Goal: Transaction & Acquisition: Purchase product/service

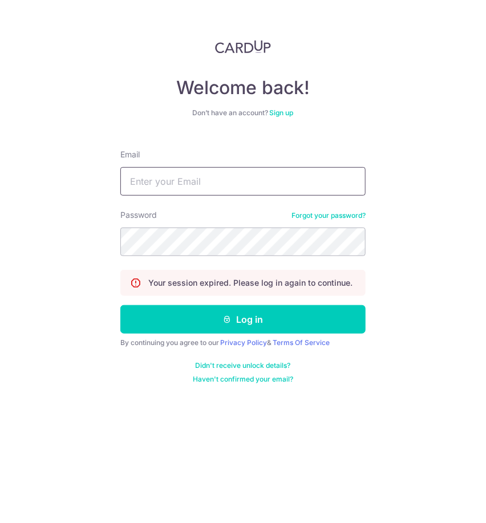
click at [260, 174] on input "Email" at bounding box center [242, 181] width 245 height 28
type input "jeffsun@reform.asia"
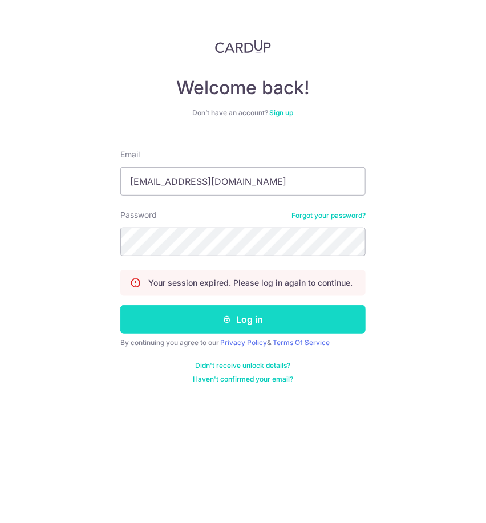
click at [259, 319] on button "Log in" at bounding box center [242, 319] width 245 height 28
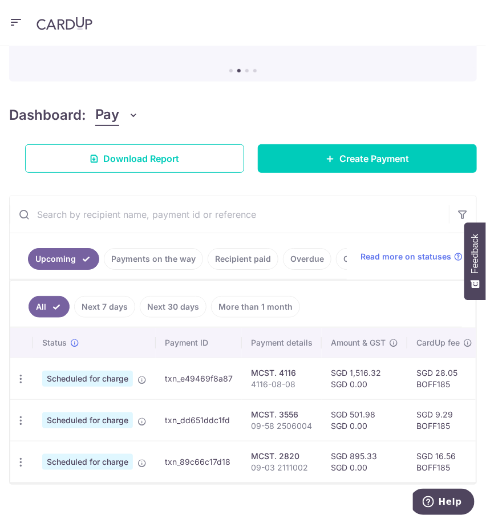
scroll to position [133, 0]
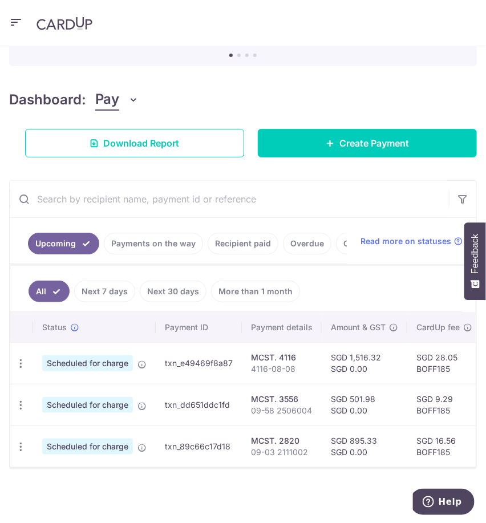
click at [223, 233] on link "Recipient paid" at bounding box center [242, 244] width 71 height 22
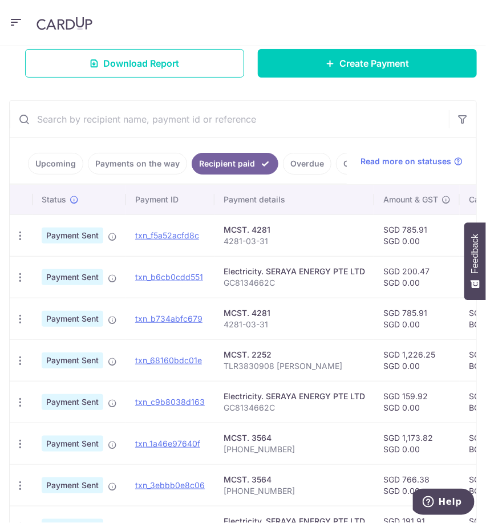
scroll to position [201, 0]
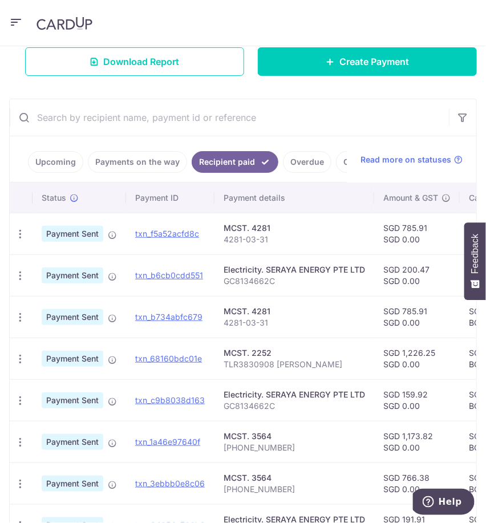
click at [129, 156] on link "Payments on the way" at bounding box center [137, 162] width 99 height 22
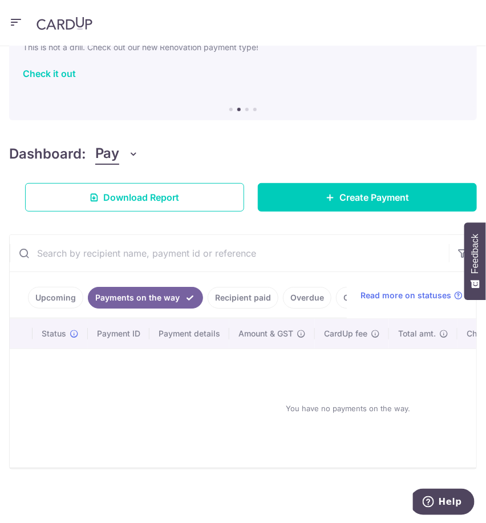
click at [234, 290] on link "Recipient paid" at bounding box center [242, 298] width 71 height 22
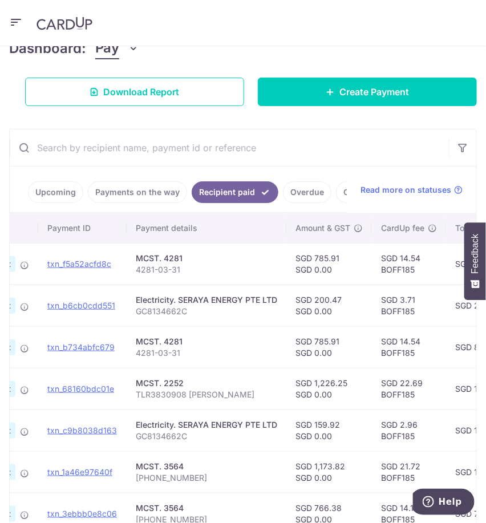
scroll to position [206, 0]
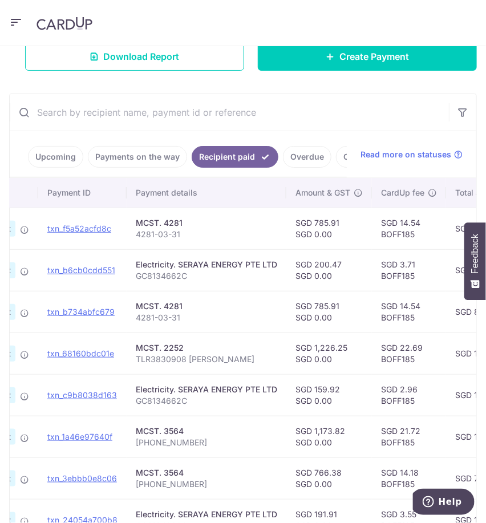
click at [58, 153] on link "Upcoming" at bounding box center [55, 157] width 55 height 22
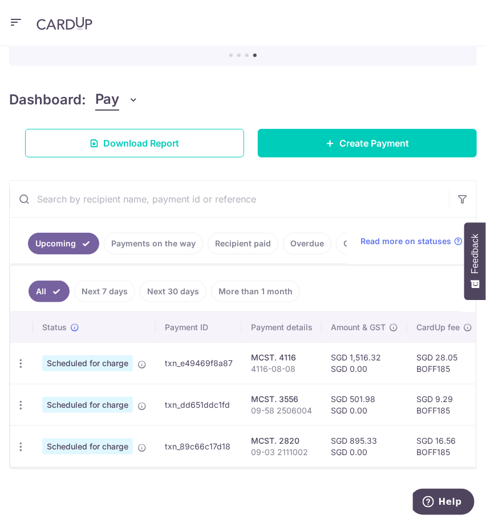
scroll to position [133, 0]
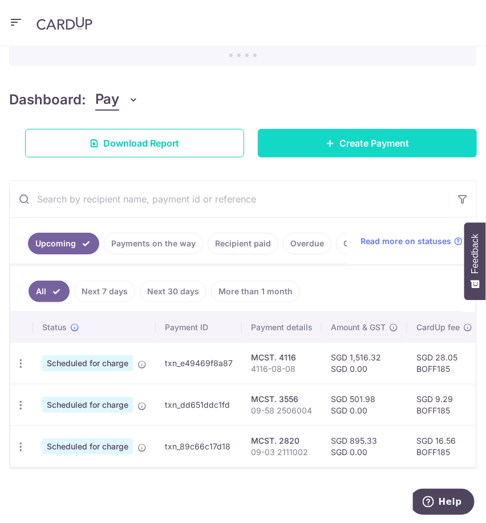
click at [331, 135] on link "Create Payment" at bounding box center [367, 143] width 219 height 28
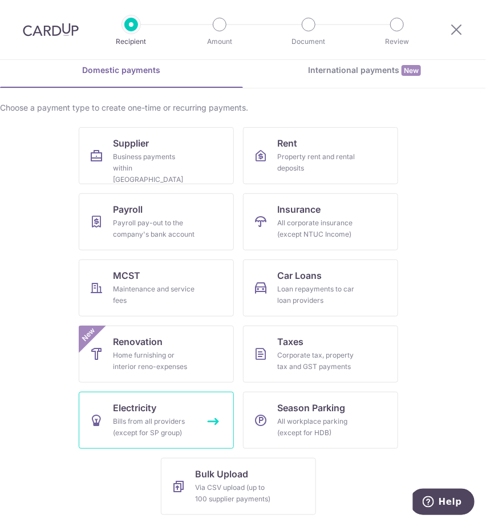
scroll to position [52, 0]
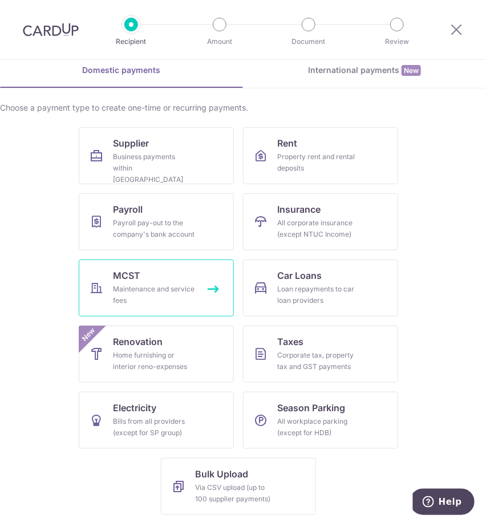
click at [125, 307] on link "MCST Maintenance and service fees" at bounding box center [156, 287] width 155 height 57
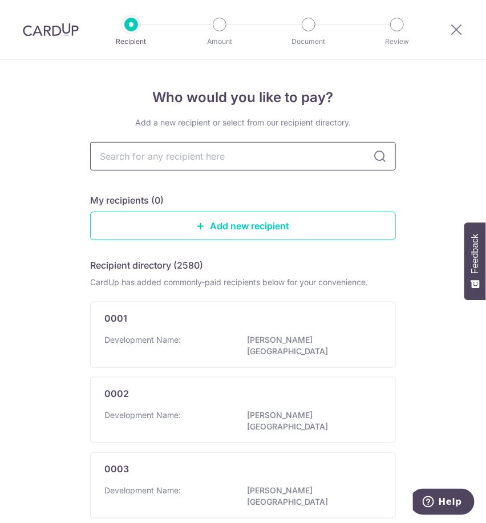
click at [169, 159] on input "text" at bounding box center [243, 156] width 306 height 28
type input "3710"
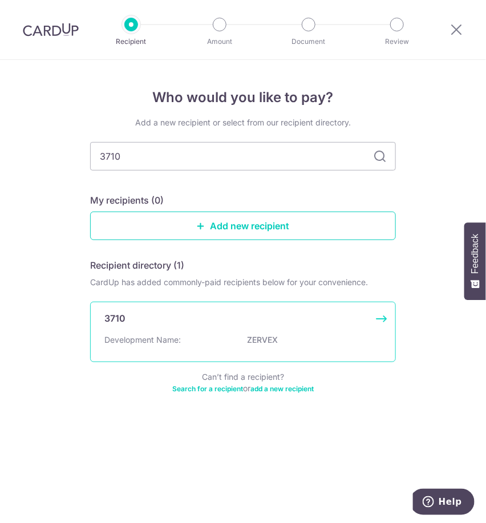
click at [182, 332] on div "3710 Development Name: ZERVEX" at bounding box center [243, 332] width 306 height 60
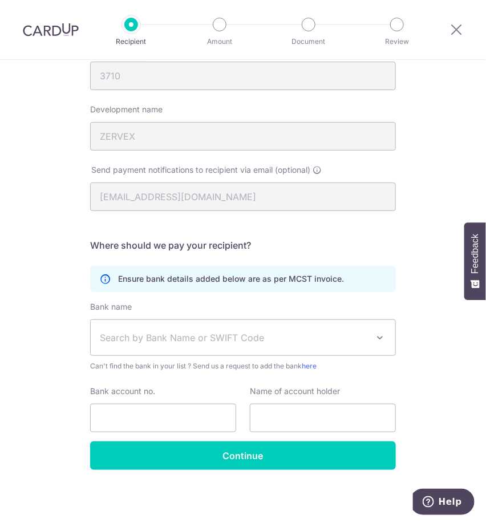
scroll to position [144, 0]
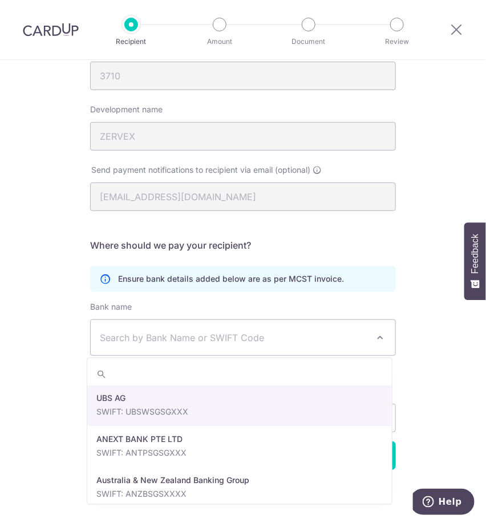
click at [169, 342] on span "Search by Bank Name or SWIFT Code" at bounding box center [234, 338] width 268 height 14
click at [182, 338] on span "Search by Bank Name or SWIFT Code" at bounding box center [234, 338] width 268 height 14
type input "over"
select select "12"
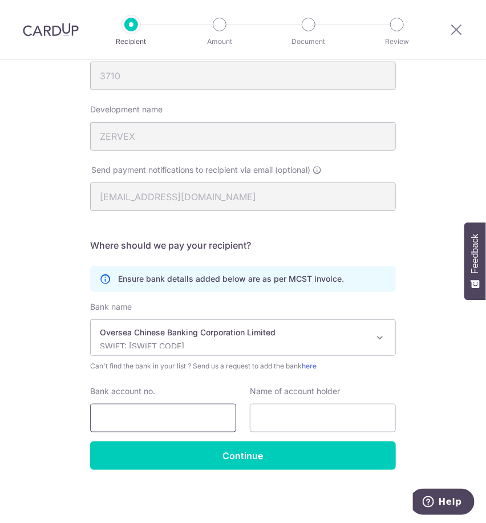
paste input "641-107289-001"
click at [150, 420] on input "Bank account no." at bounding box center [163, 418] width 146 height 28
type input "641107289001"
click at [268, 419] on input "text" at bounding box center [323, 418] width 146 height 28
paste input "MANAGEMENT CORPORATION S.T.PLAN NO.3710"
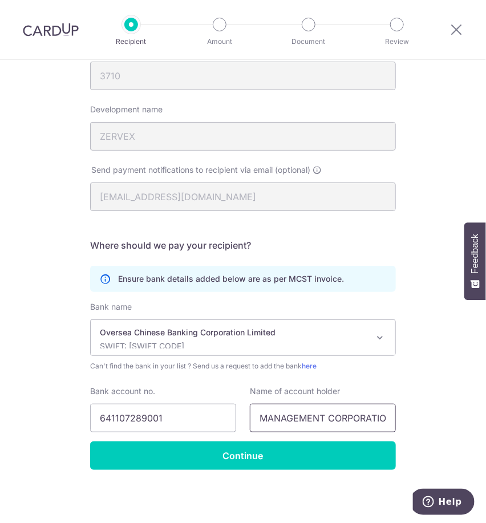
click at [320, 420] on input "MANAGEMENT CORPORATION S.T.PLAN NO.3710" at bounding box center [323, 418] width 146 height 28
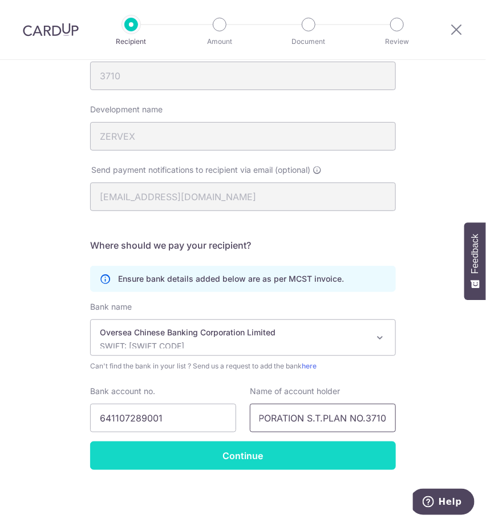
type input "MANAGEMENT CORPORATION S.T.PLAN NO.3710"
click at [245, 457] on input "Continue" at bounding box center [243, 455] width 306 height 28
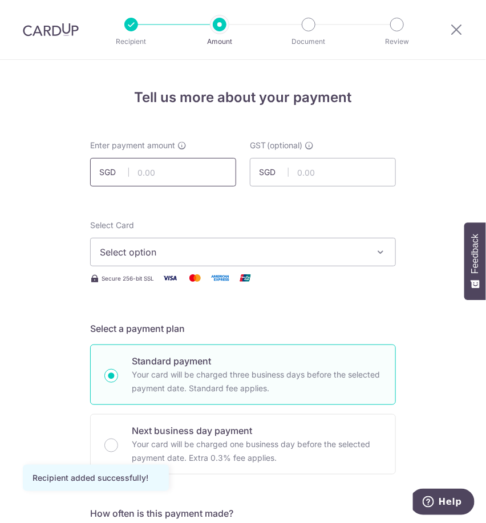
click at [169, 176] on input "text" at bounding box center [163, 172] width 146 height 28
type input "853.47"
click at [266, 252] on span "Select option" at bounding box center [233, 252] width 266 height 14
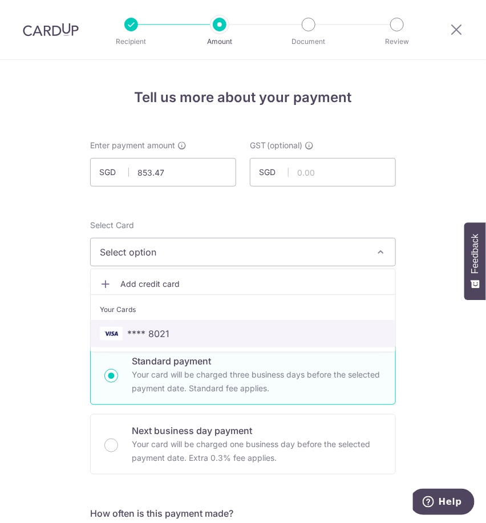
click at [244, 333] on span "**** 8021" at bounding box center [243, 334] width 286 height 14
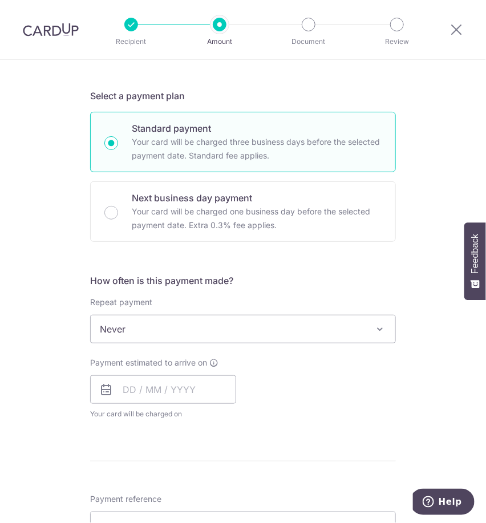
scroll to position [260, 0]
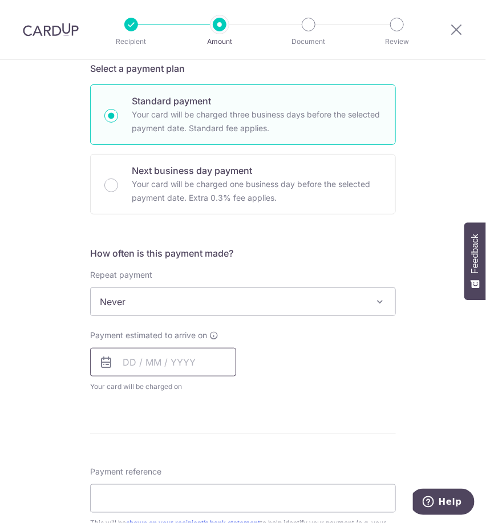
click at [176, 357] on input "text" at bounding box center [163, 362] width 146 height 28
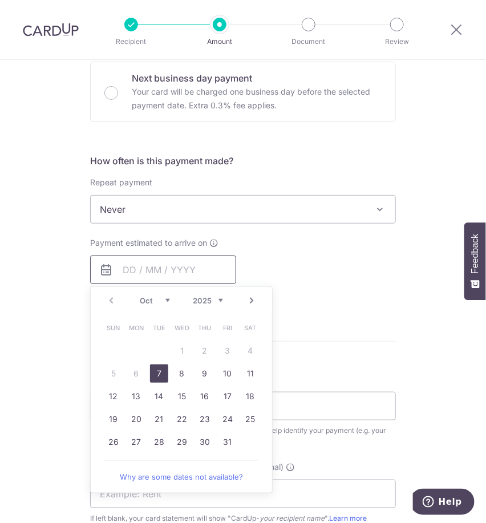
scroll to position [351, 0]
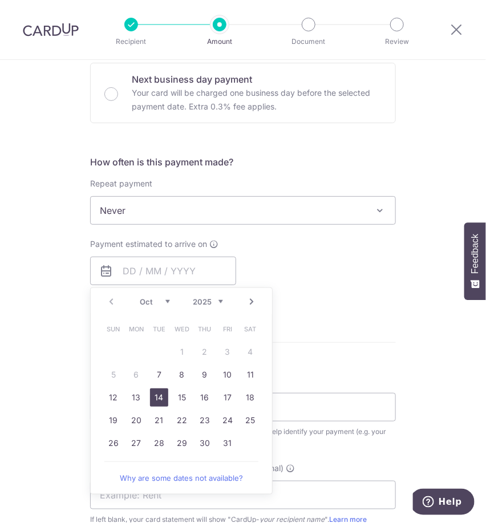
click at [150, 396] on link "14" at bounding box center [159, 397] width 18 height 18
type input "[DATE]"
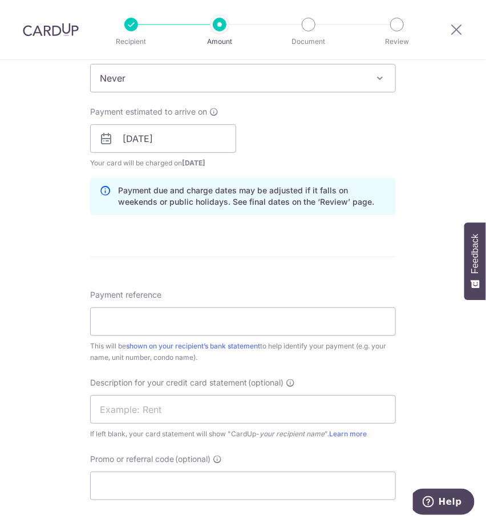
scroll to position [486, 0]
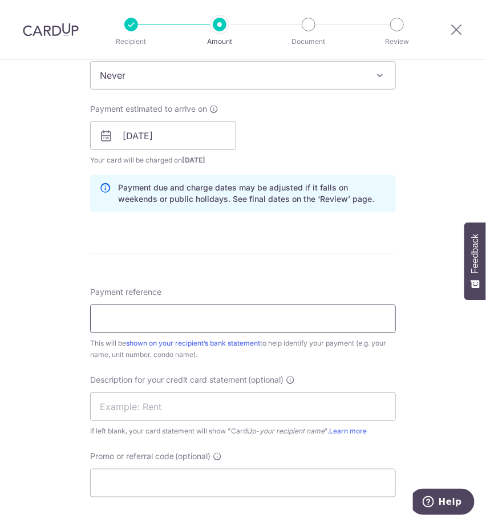
click at [242, 318] on input "Payment reference" at bounding box center [243, 318] width 306 height 28
type input "ZRX-02-08"
click at [173, 407] on input "text" at bounding box center [243, 406] width 306 height 28
type input "ZRX 02 08"
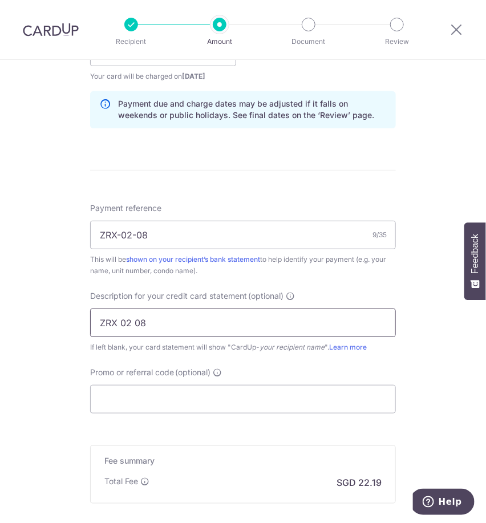
scroll to position [577, 0]
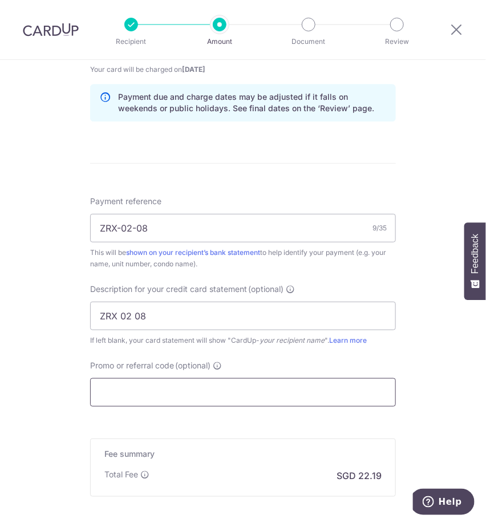
paste input "BOFF185"
click at [164, 389] on input "BOFF185" at bounding box center [243, 392] width 306 height 28
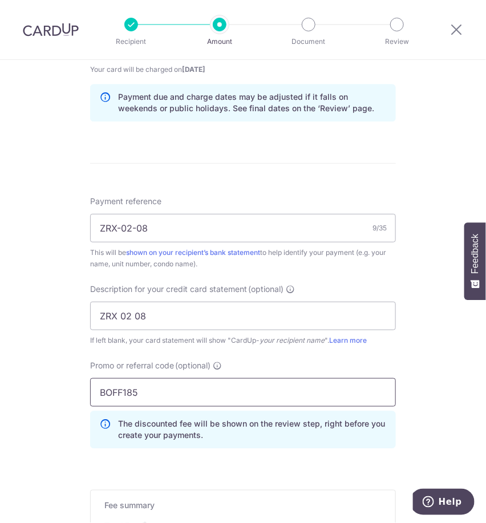
scroll to position [747, 0]
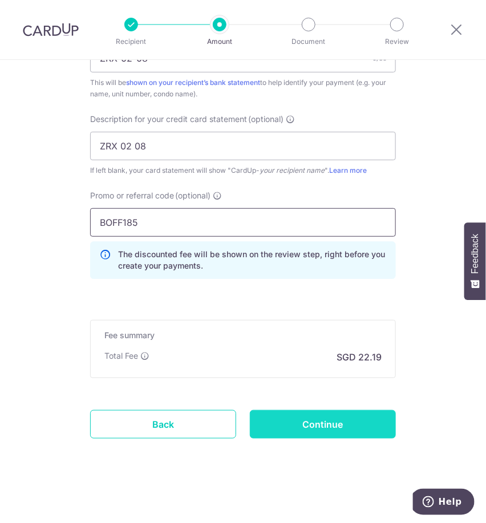
type input "BOFF185"
click at [276, 429] on input "Continue" at bounding box center [323, 424] width 146 height 28
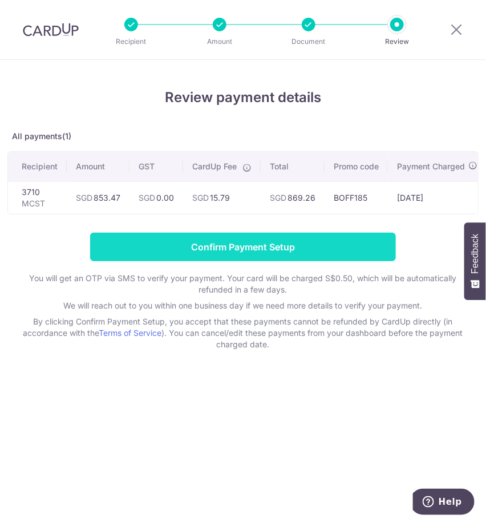
click at [256, 254] on input "Confirm Payment Setup" at bounding box center [243, 247] width 306 height 28
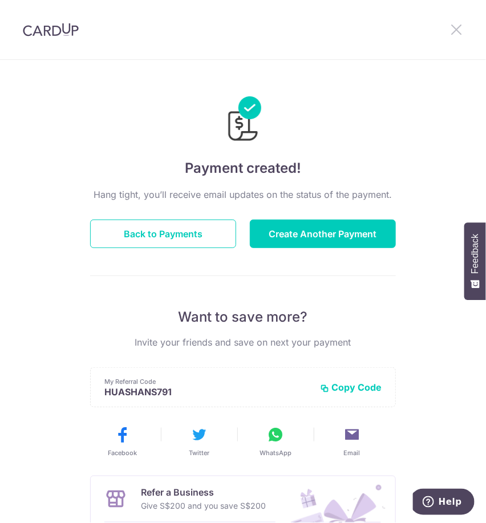
click at [450, 32] on icon at bounding box center [456, 29] width 14 height 14
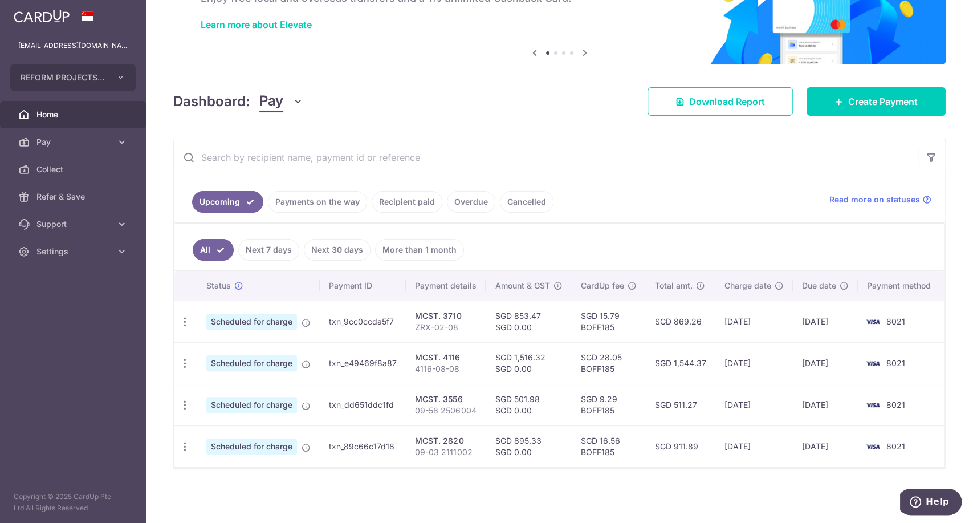
scroll to position [86, 0]
